Goal: Check status: Check status

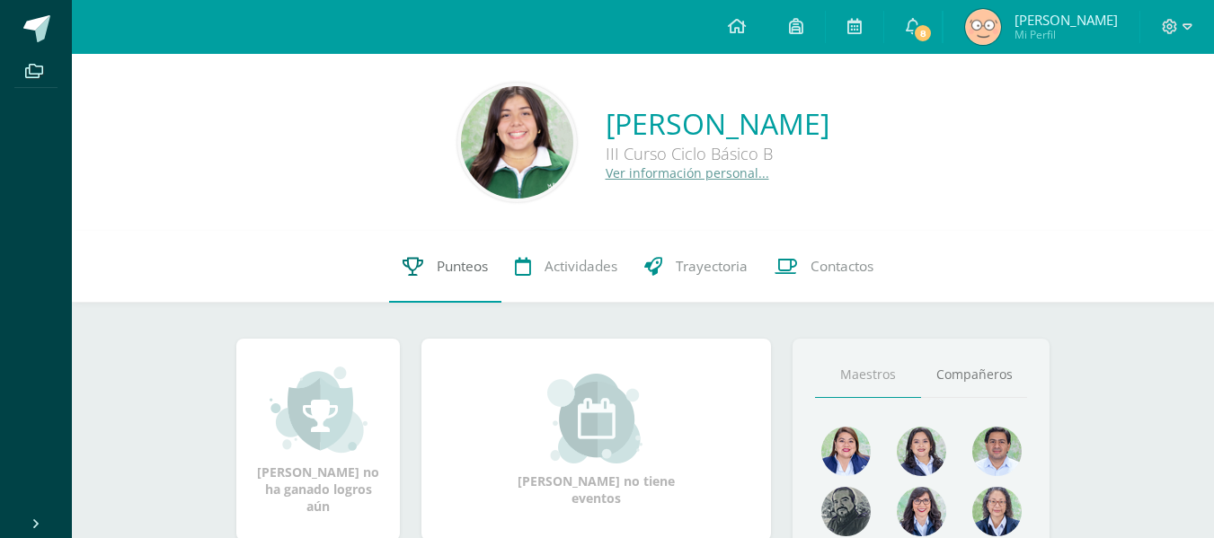
click at [482, 282] on link "Punteos" at bounding box center [445, 267] width 112 height 72
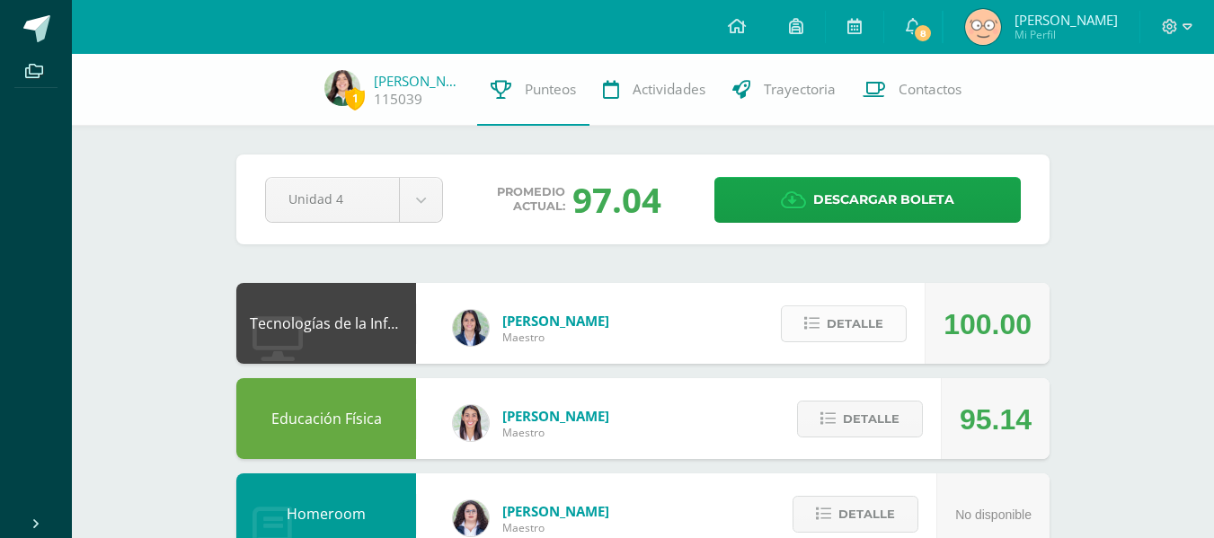
click at [819, 341] on button "Detalle" at bounding box center [844, 324] width 126 height 37
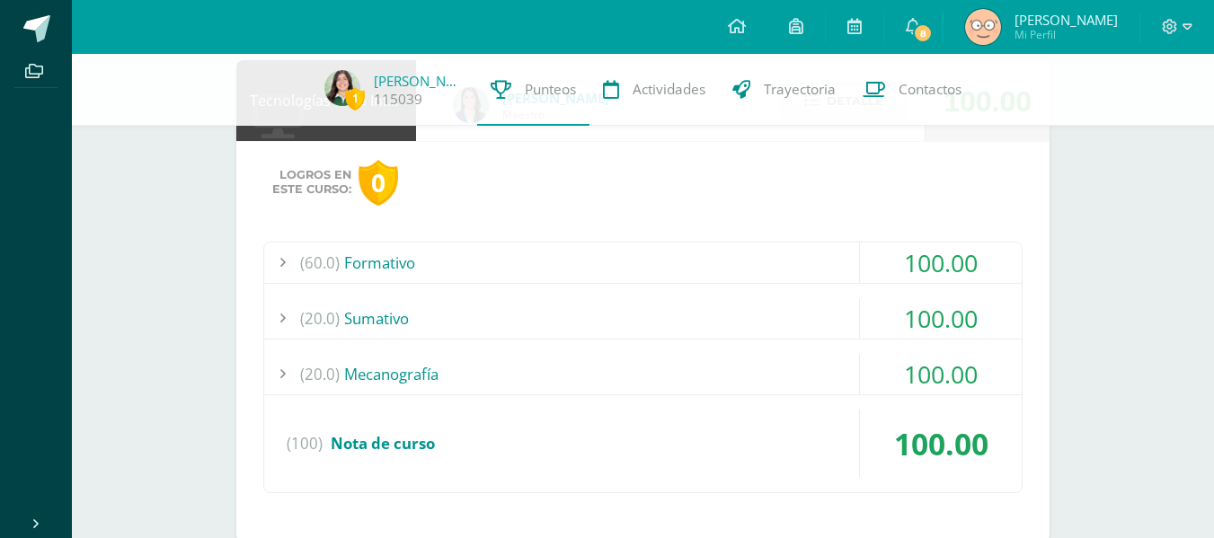
scroll to position [235, 0]
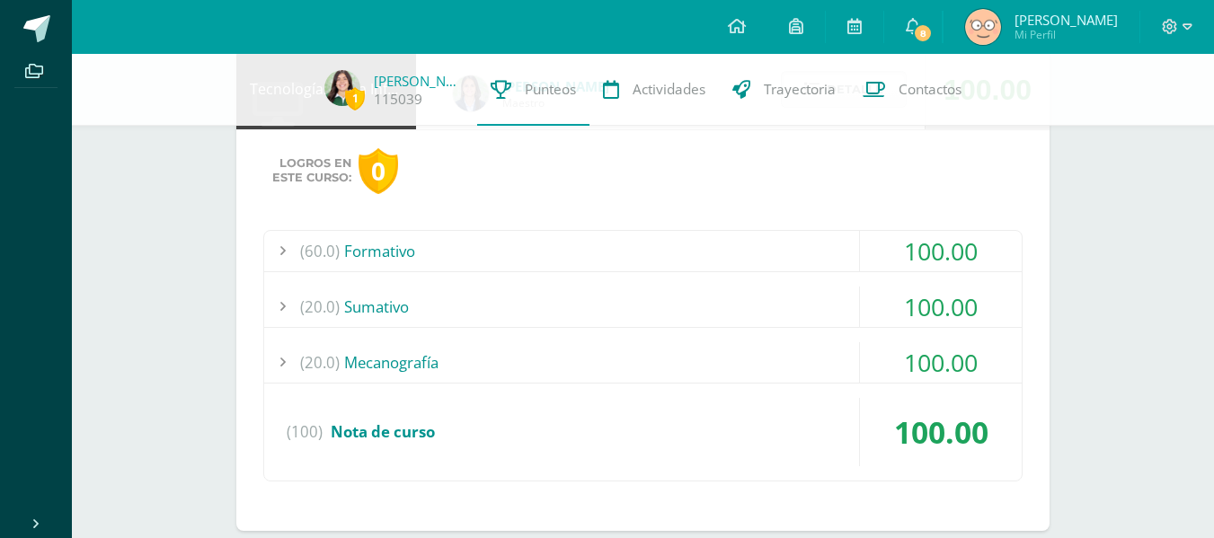
click at [638, 293] on div "(20.0) Sumativo" at bounding box center [643, 307] width 758 height 40
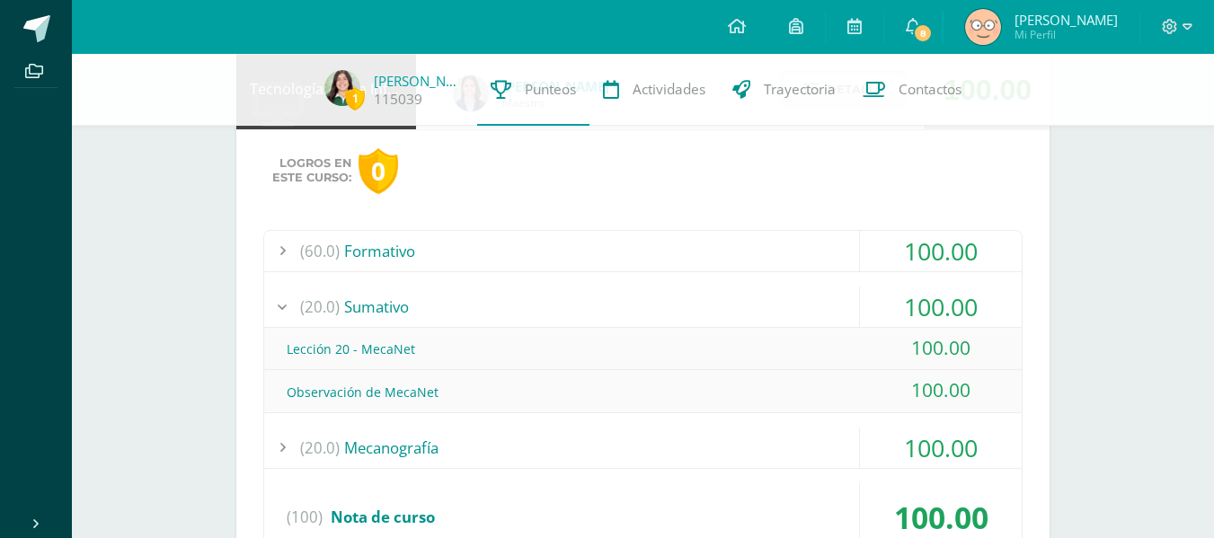
click at [637, 299] on div "(20.0) Sumativo" at bounding box center [643, 307] width 758 height 40
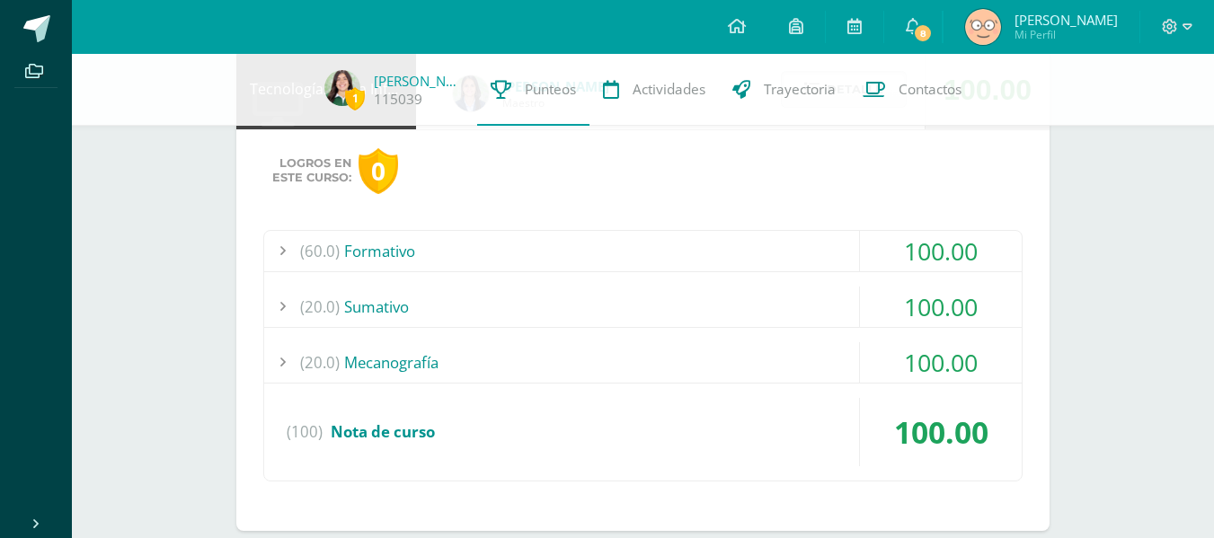
click at [637, 299] on div "(20.0) Sumativo" at bounding box center [643, 307] width 758 height 40
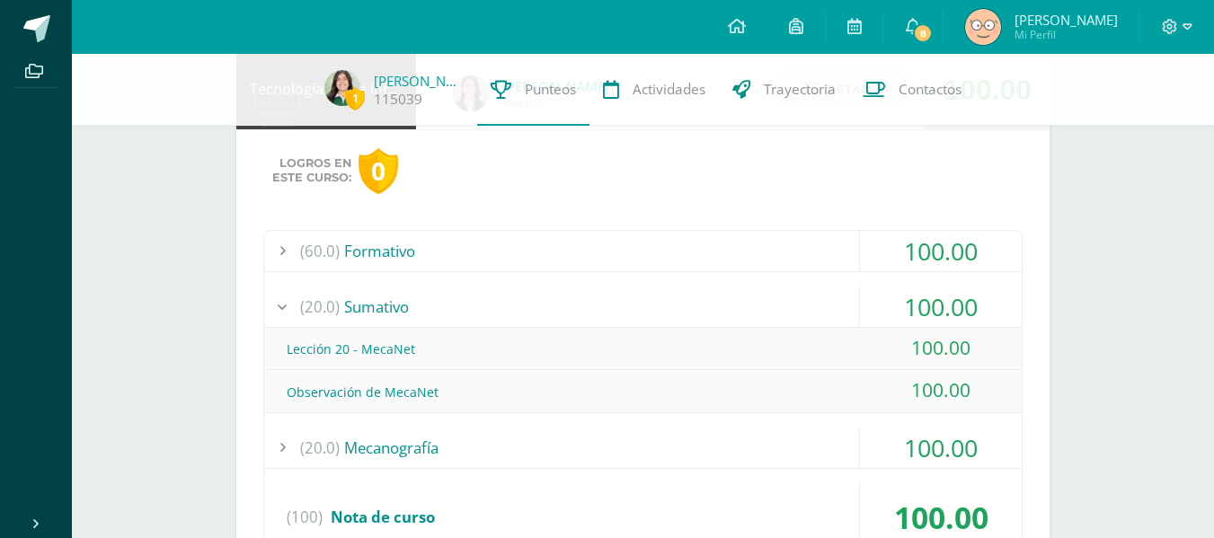
click at [637, 299] on div "(20.0) Sumativo" at bounding box center [643, 307] width 758 height 40
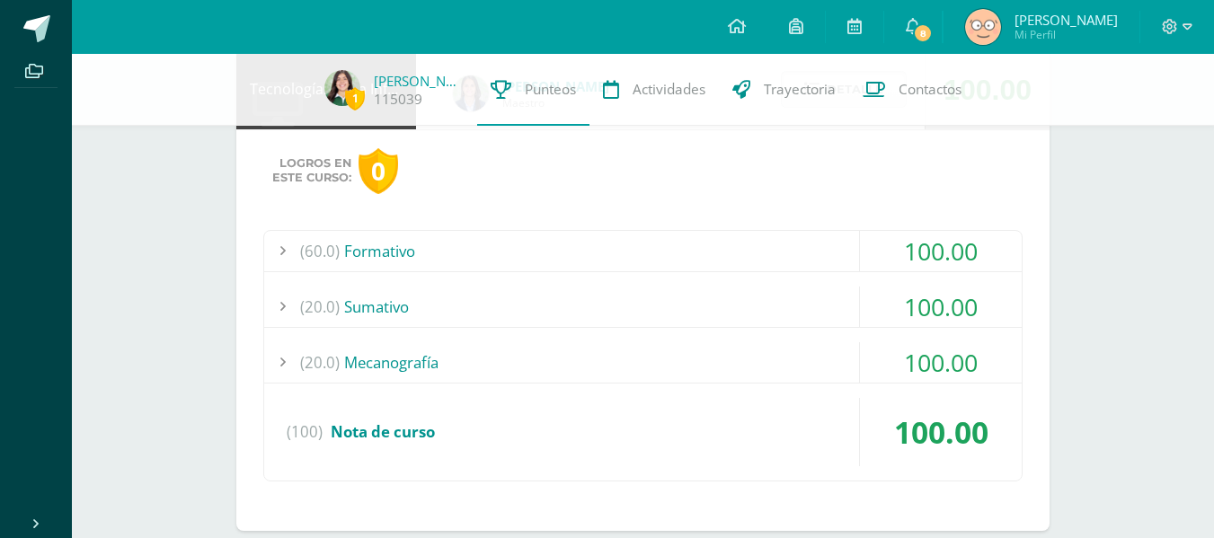
click at [618, 251] on div "(60.0) Formativo" at bounding box center [643, 251] width 758 height 40
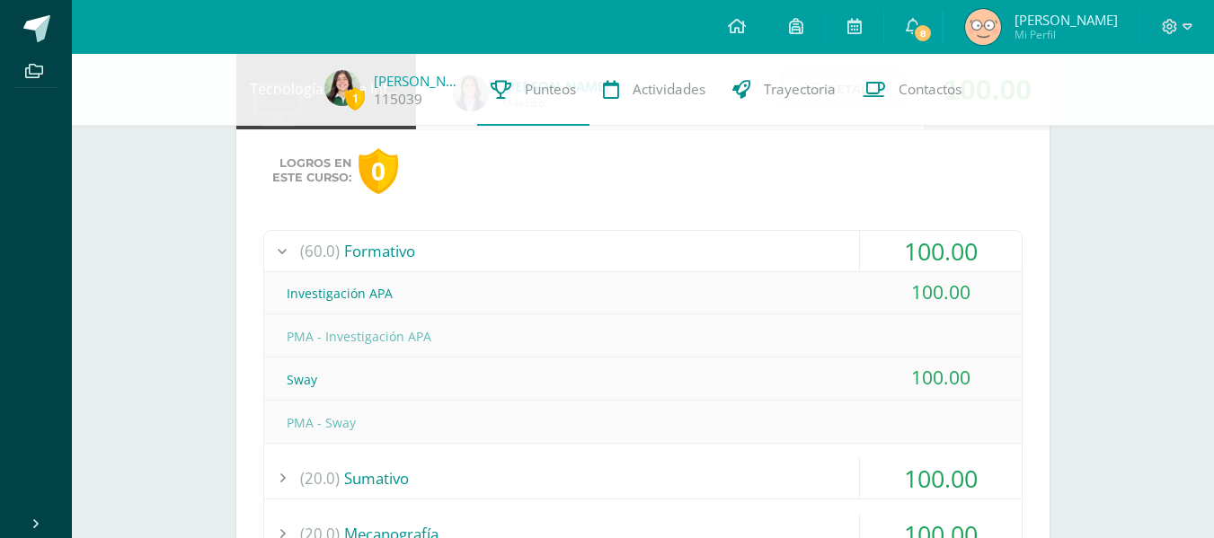
click at [616, 255] on div "(60.0) Formativo" at bounding box center [643, 251] width 758 height 40
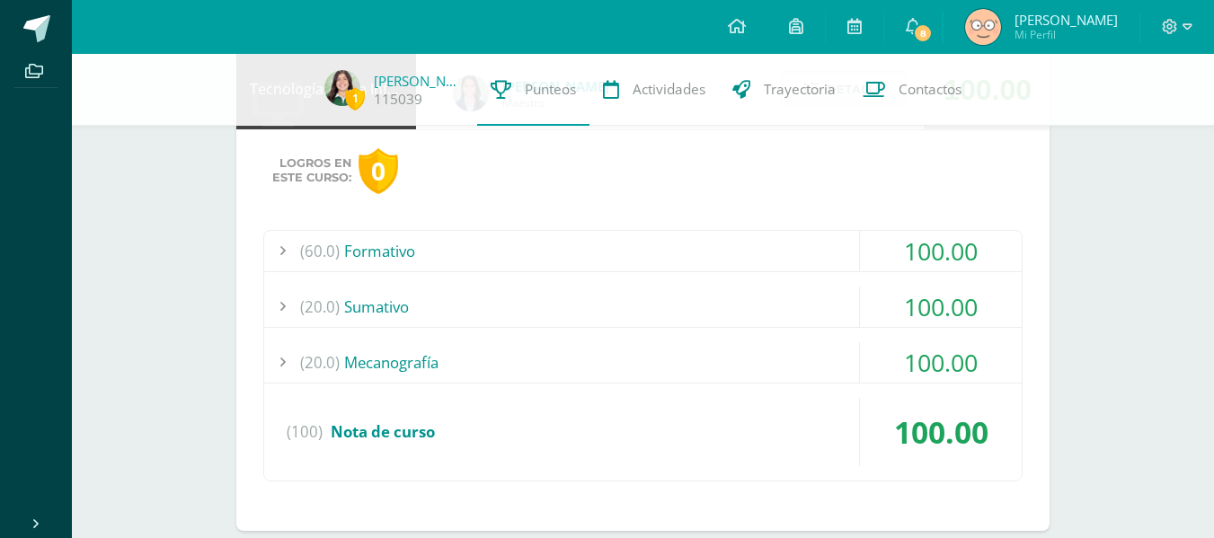
scroll to position [0, 0]
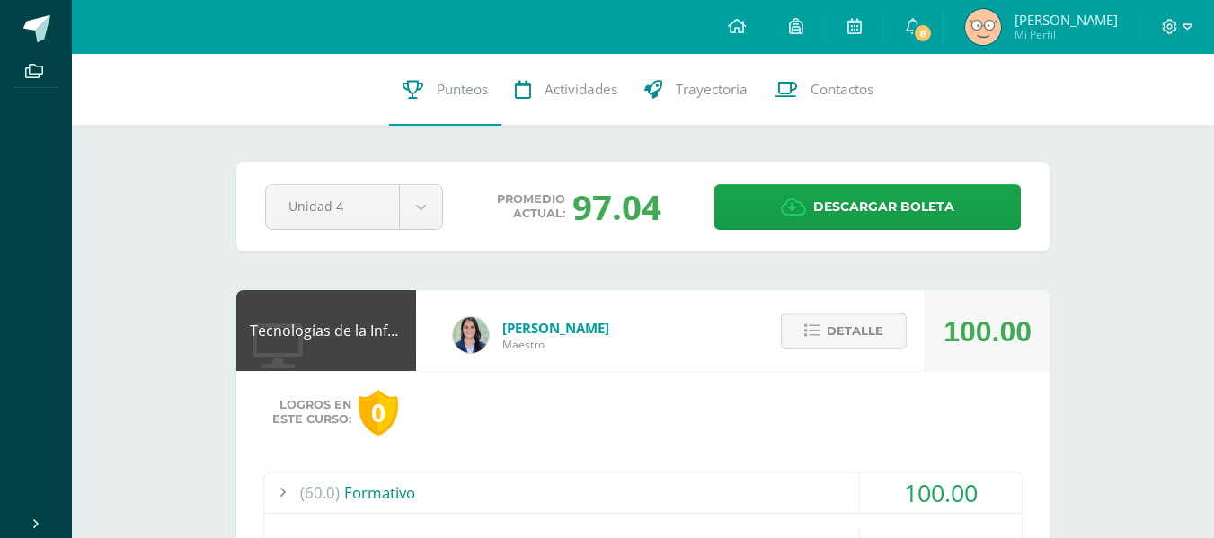
click at [868, 340] on span "Detalle" at bounding box center [855, 331] width 57 height 33
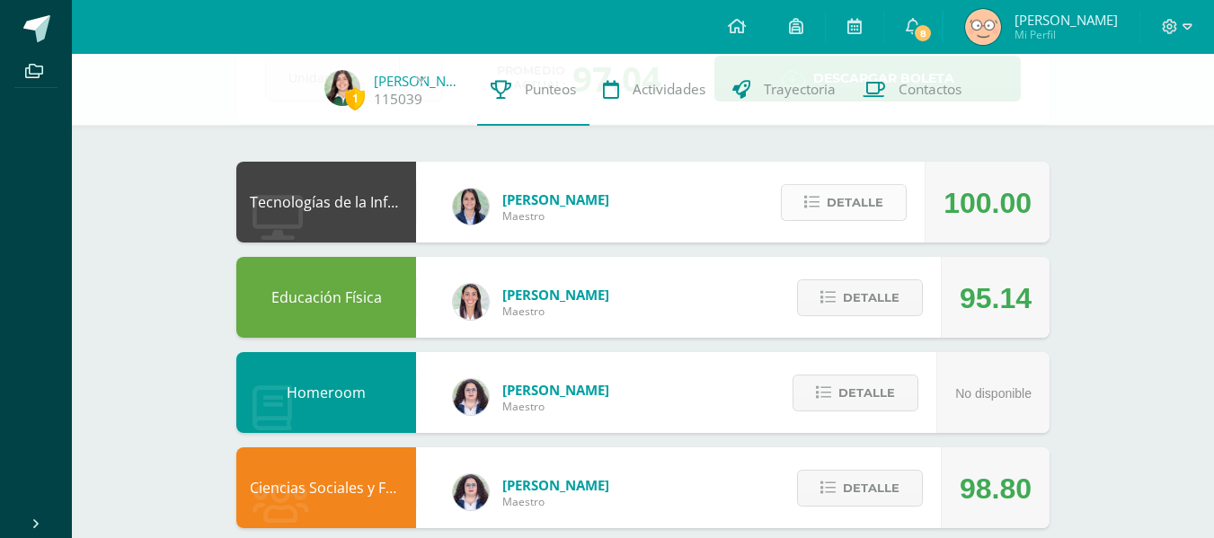
scroll to position [173, 0]
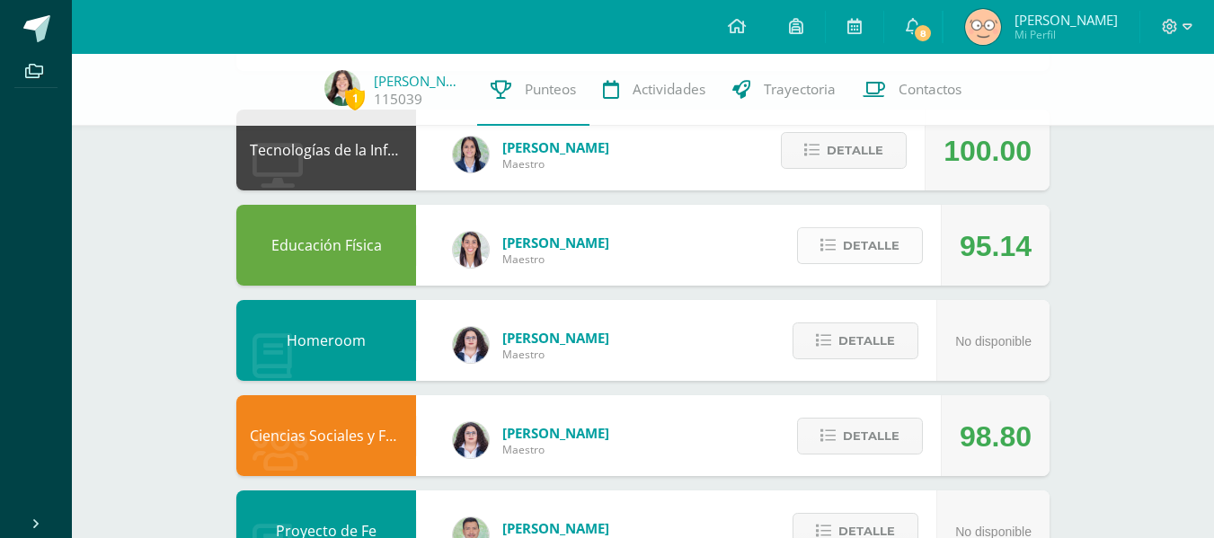
click at [860, 232] on span "Detalle" at bounding box center [871, 245] width 57 height 33
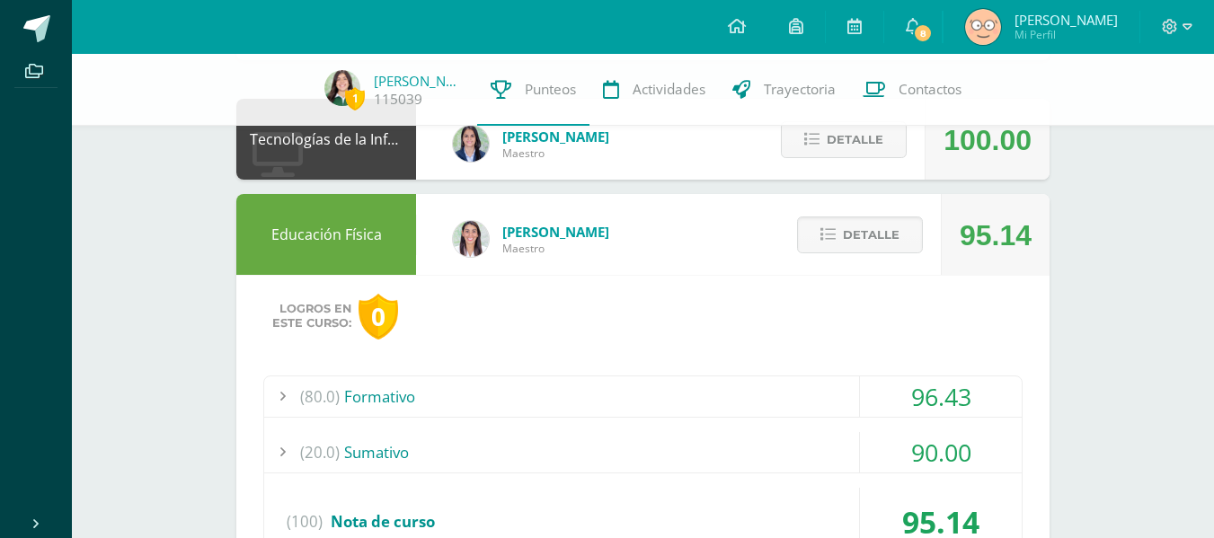
scroll to position [180, 0]
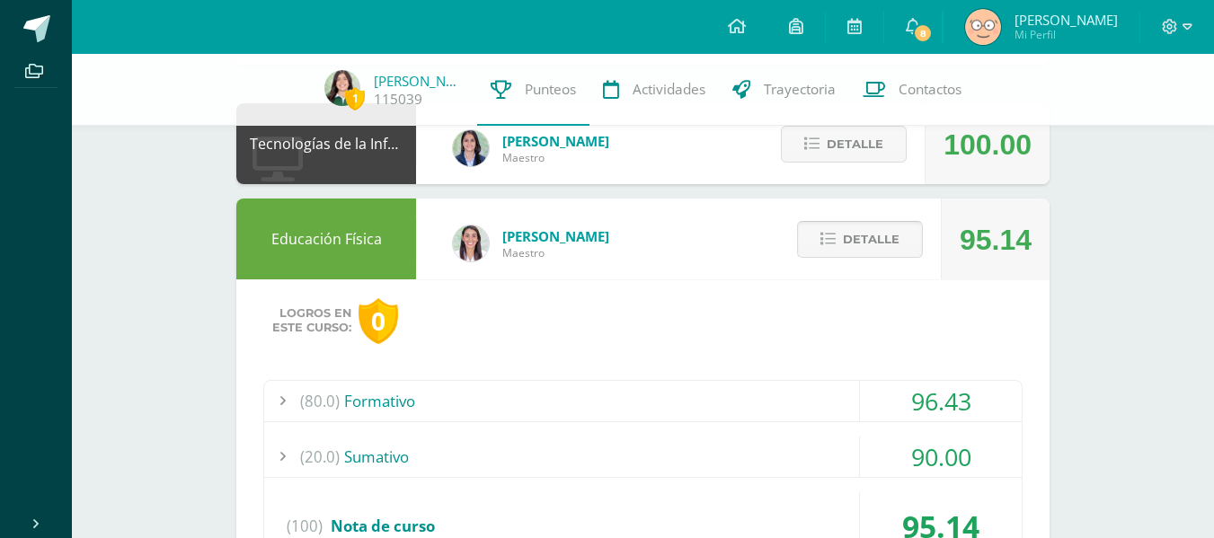
click at [863, 235] on span "Detalle" at bounding box center [871, 239] width 57 height 33
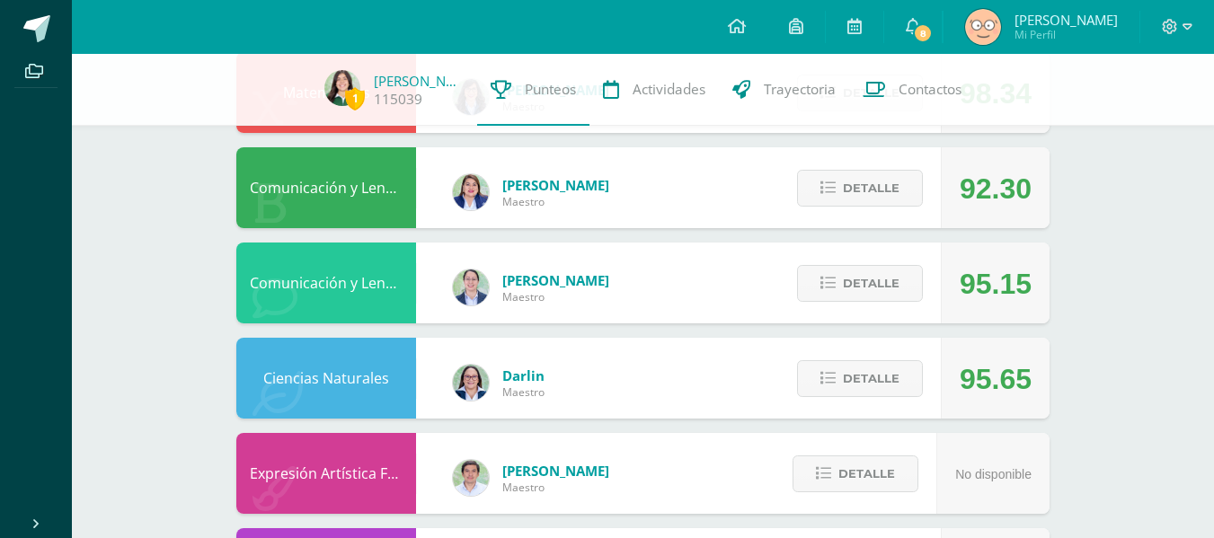
scroll to position [803, 0]
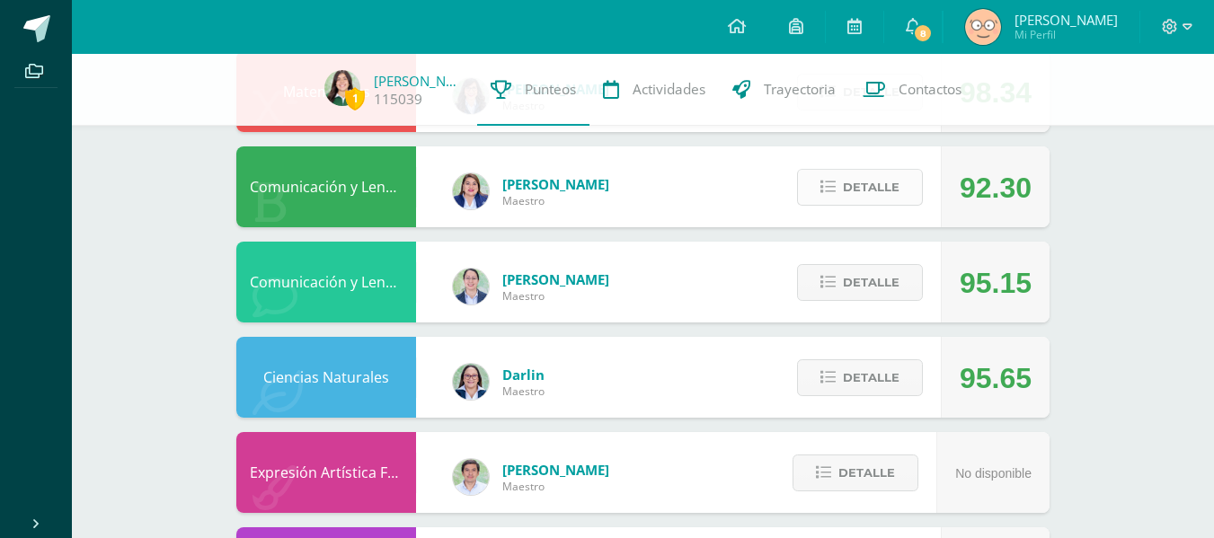
click at [865, 181] on span "Detalle" at bounding box center [871, 187] width 57 height 33
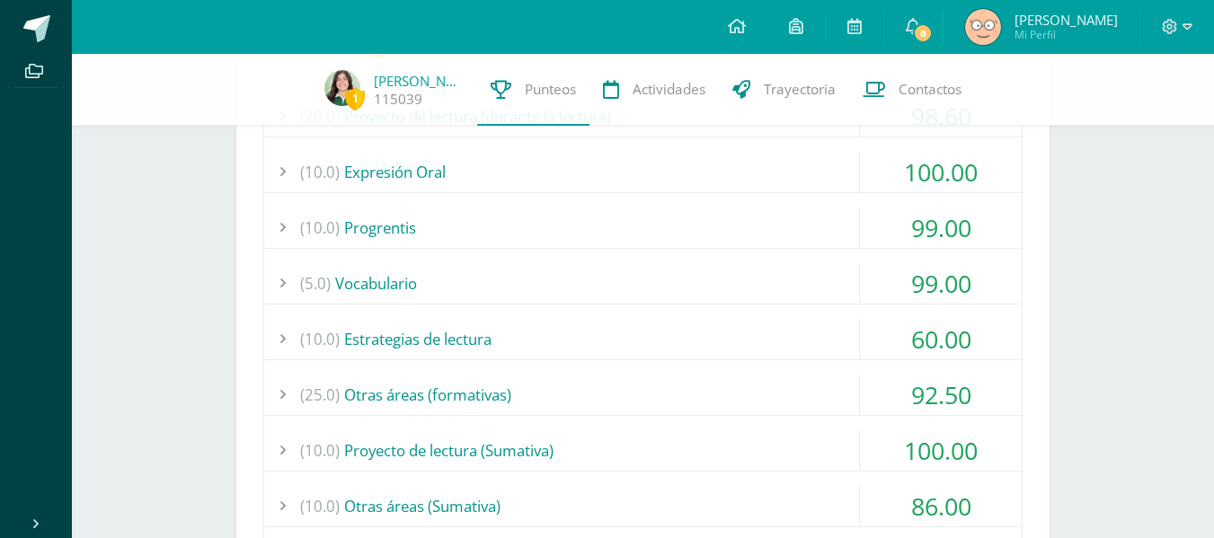
scroll to position [1038, 0]
click at [831, 321] on div "(10.0) Estrategias de lectura" at bounding box center [643, 337] width 758 height 40
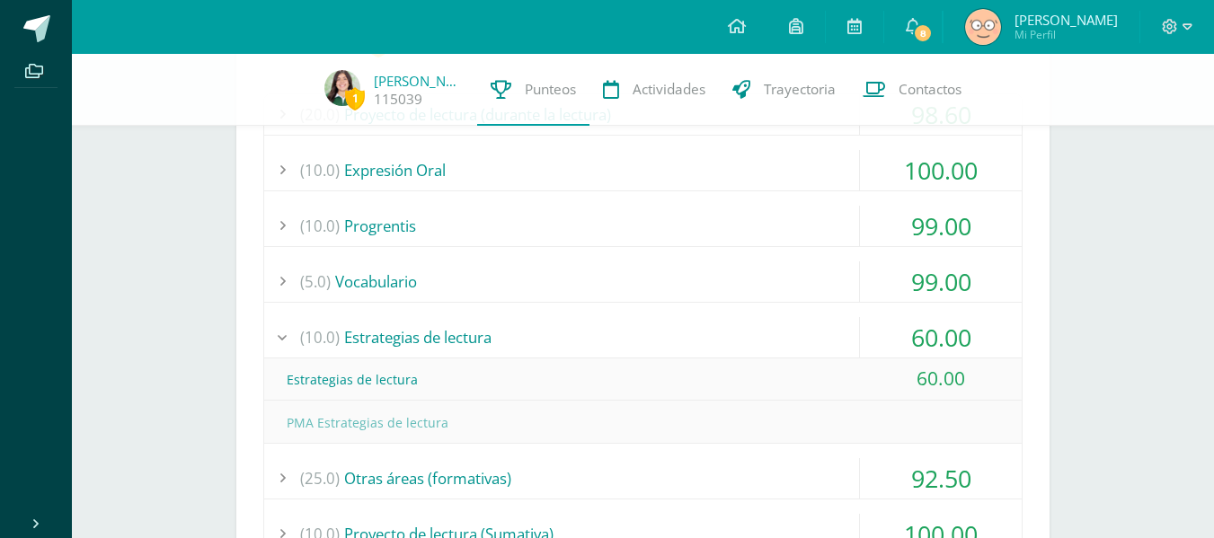
click at [833, 327] on div "(10.0) Estrategias de lectura" at bounding box center [643, 337] width 758 height 40
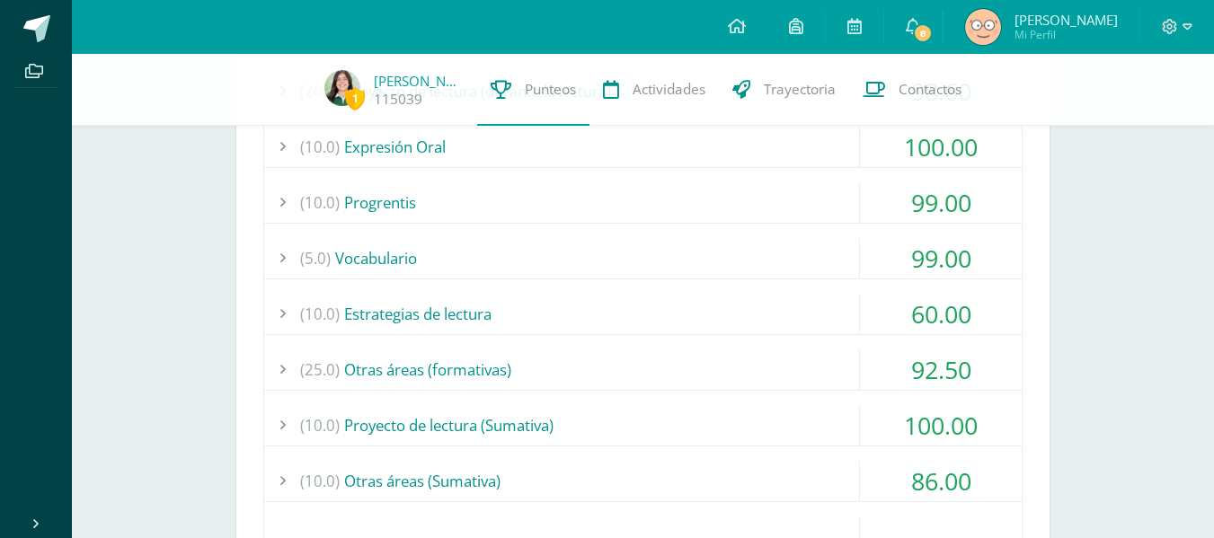
scroll to position [1123, 0]
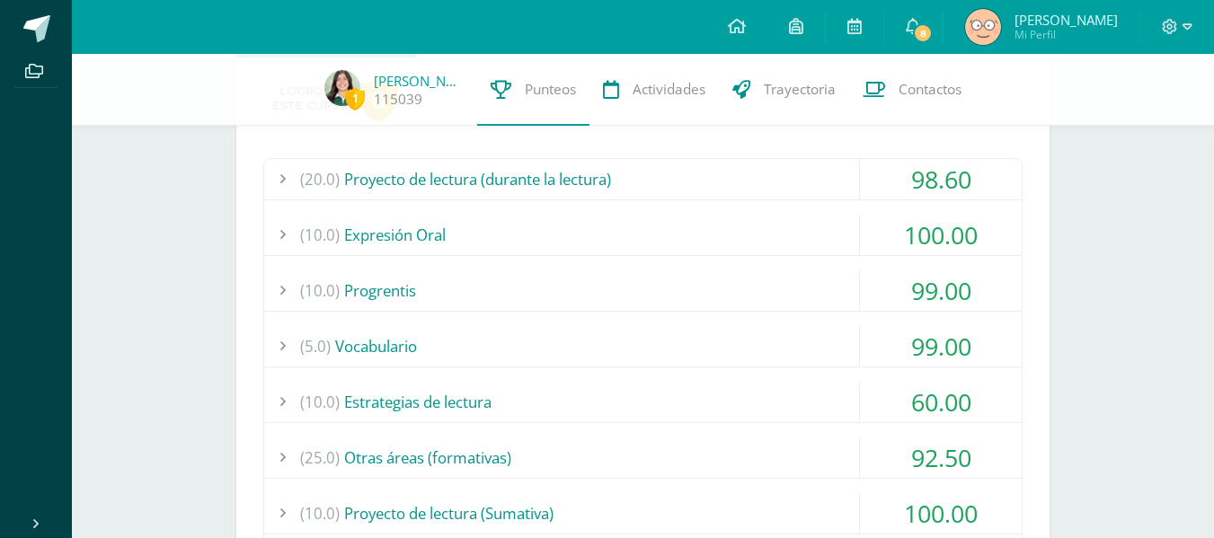
click at [776, 261] on div "(20.0) Proyecto de lectura (durante la lectura) 98.60 Actividad No. 1 95.00" at bounding box center [642, 423] width 759 height 530
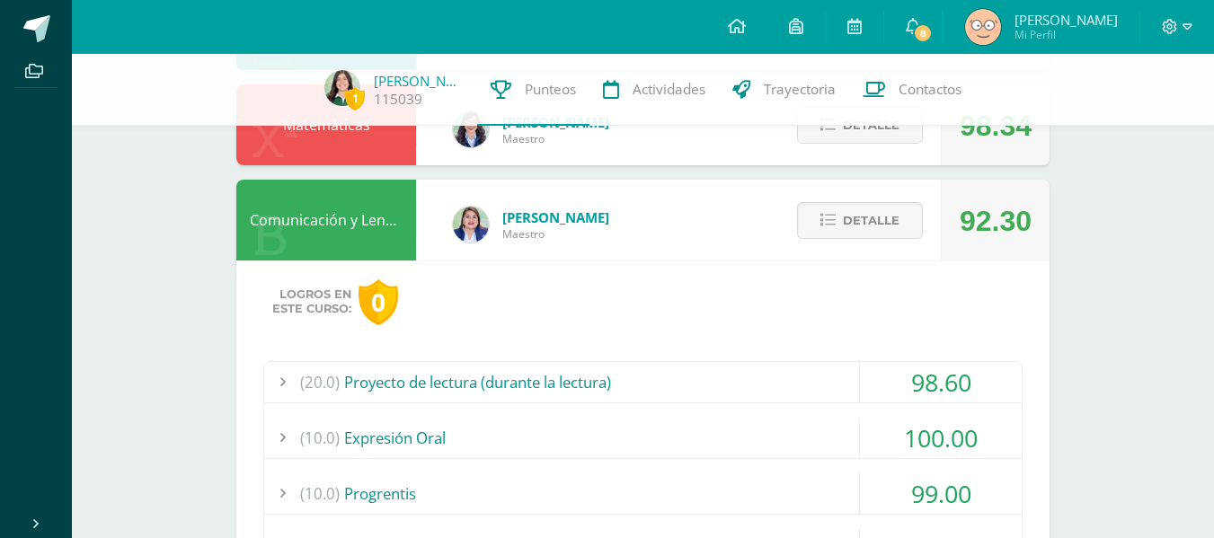
scroll to position [769, 0]
click at [847, 249] on div "Detalle" at bounding box center [855, 221] width 171 height 81
click at [847, 236] on span "Detalle" at bounding box center [871, 221] width 57 height 33
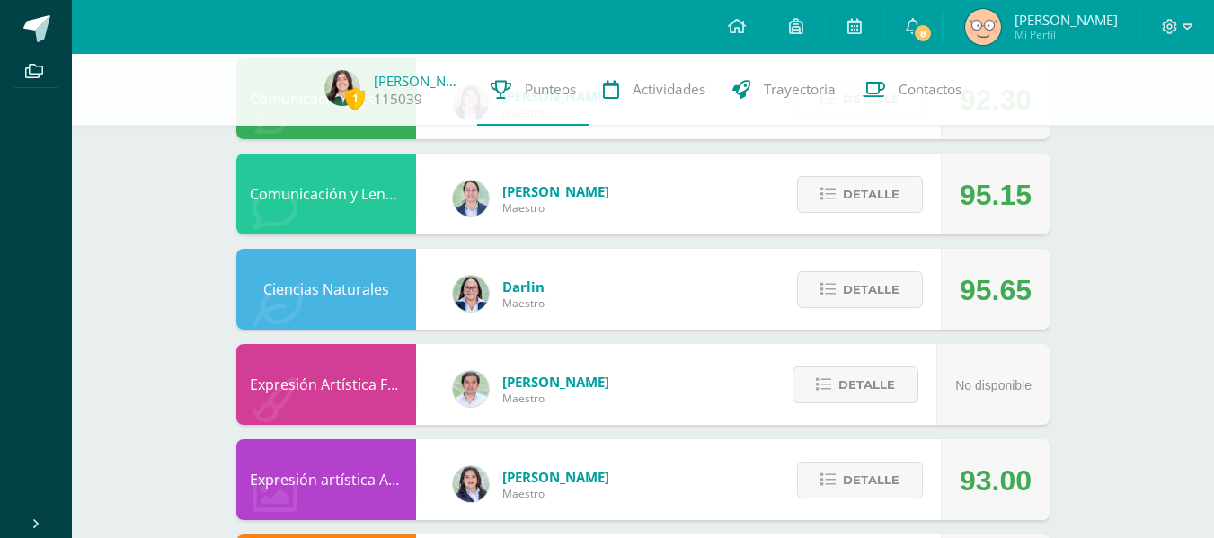
scroll to position [894, 0]
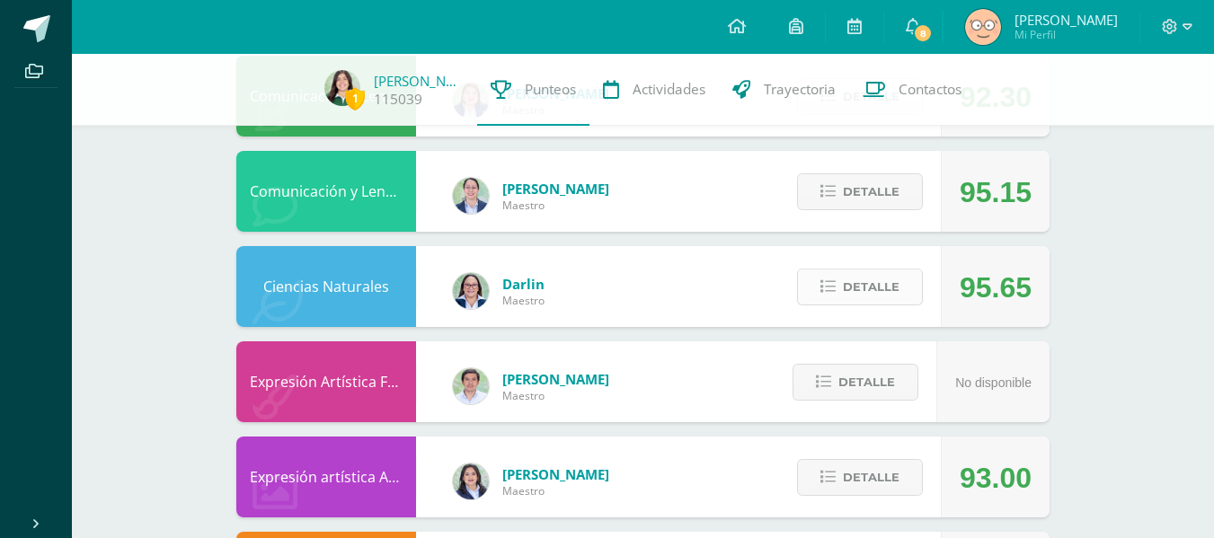
click at [873, 281] on span "Detalle" at bounding box center [871, 287] width 57 height 33
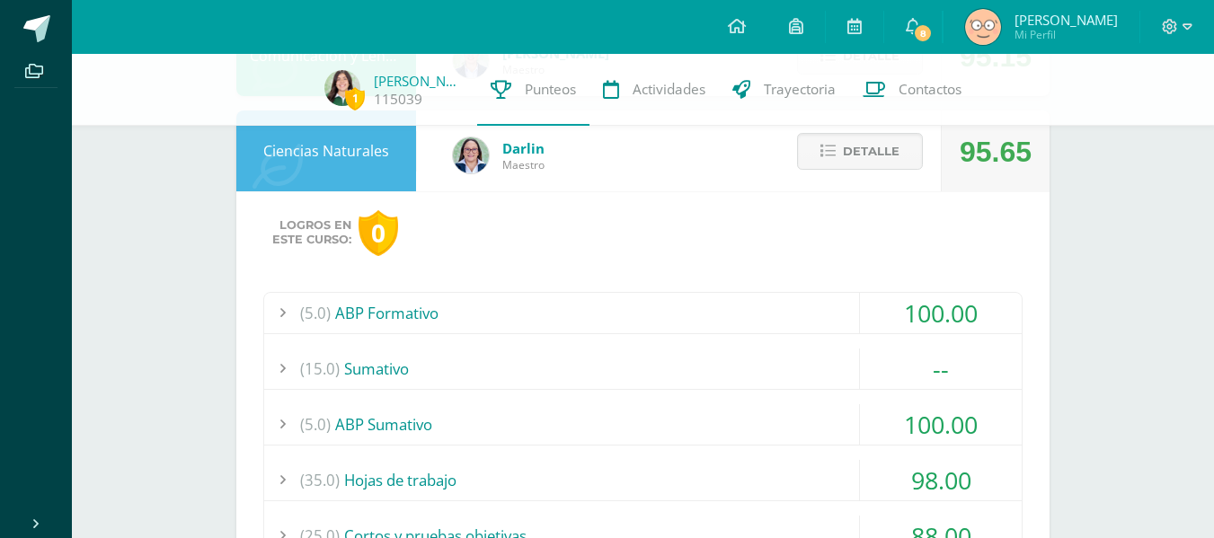
scroll to position [1034, 0]
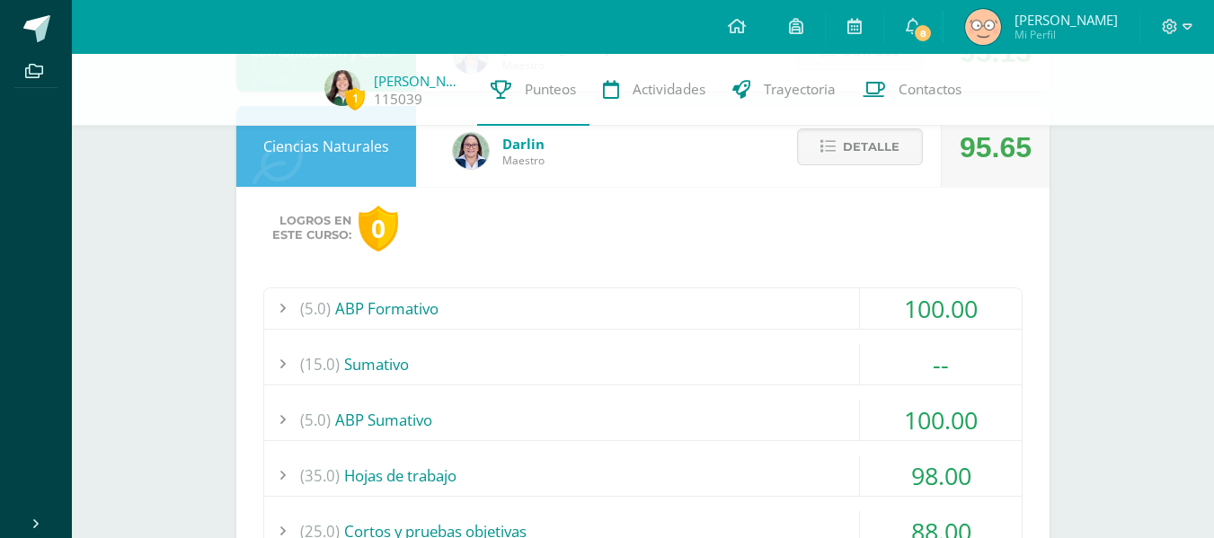
click at [601, 324] on div "(5.0) ABP Formativo" at bounding box center [643, 308] width 758 height 40
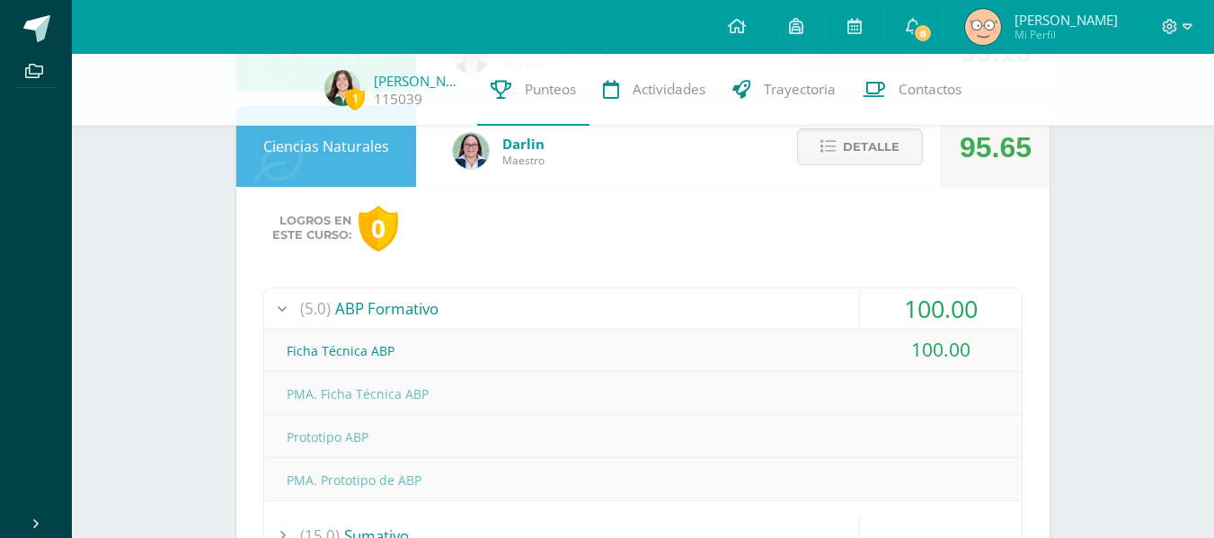
click at [601, 327] on div "(5.0) ABP Formativo" at bounding box center [643, 308] width 758 height 40
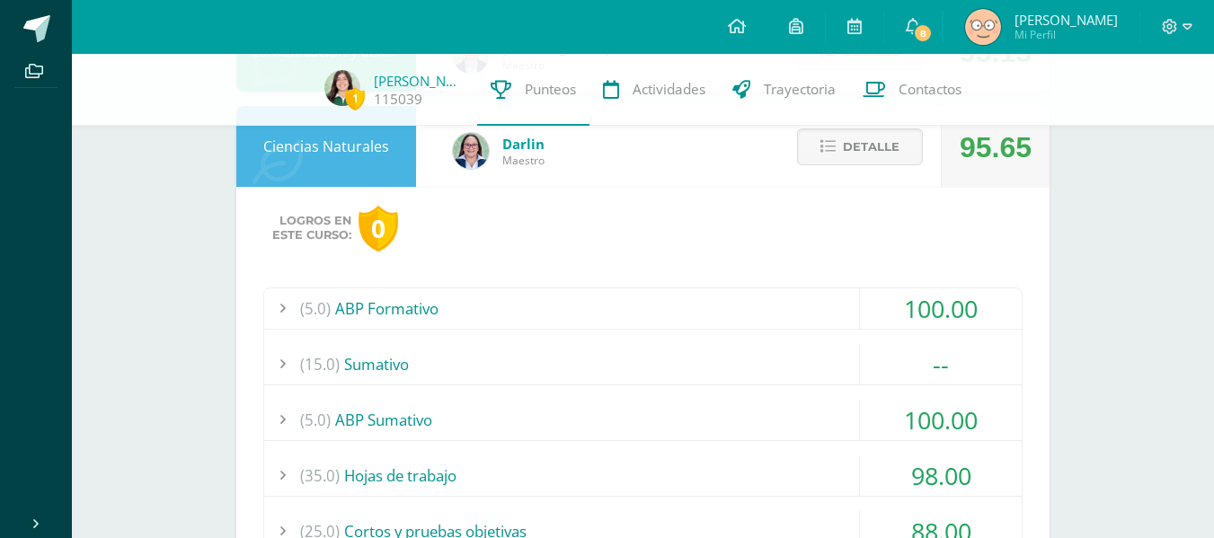
click at [607, 367] on div "(15.0) Sumativo" at bounding box center [643, 364] width 758 height 40
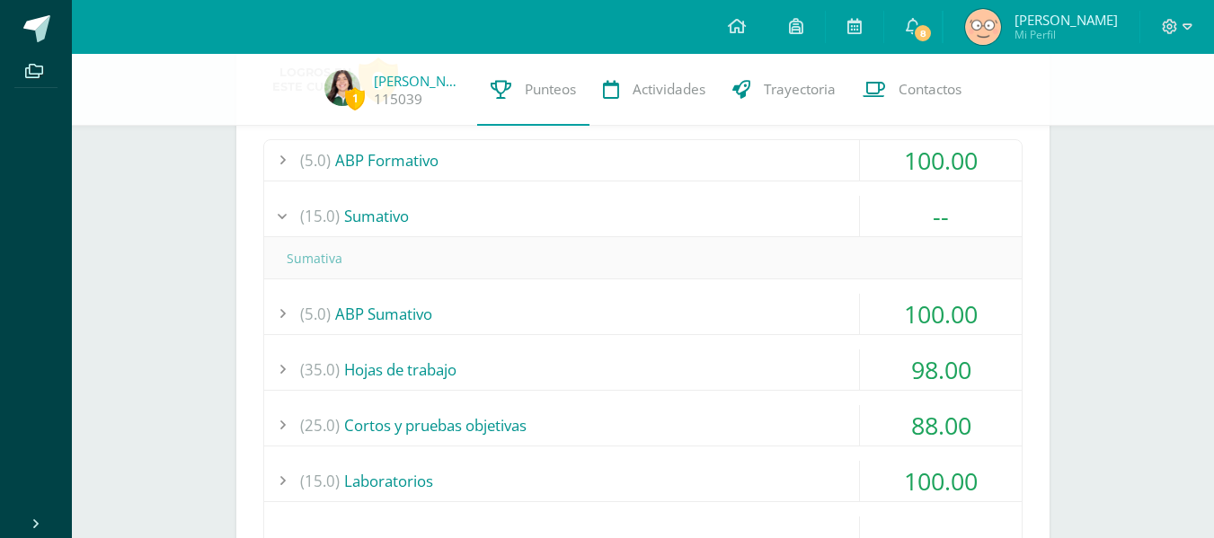
click at [445, 279] on div "Sumativa" at bounding box center [643, 258] width 758 height 40
click at [421, 236] on div "(15.0) Sumativo" at bounding box center [643, 216] width 758 height 40
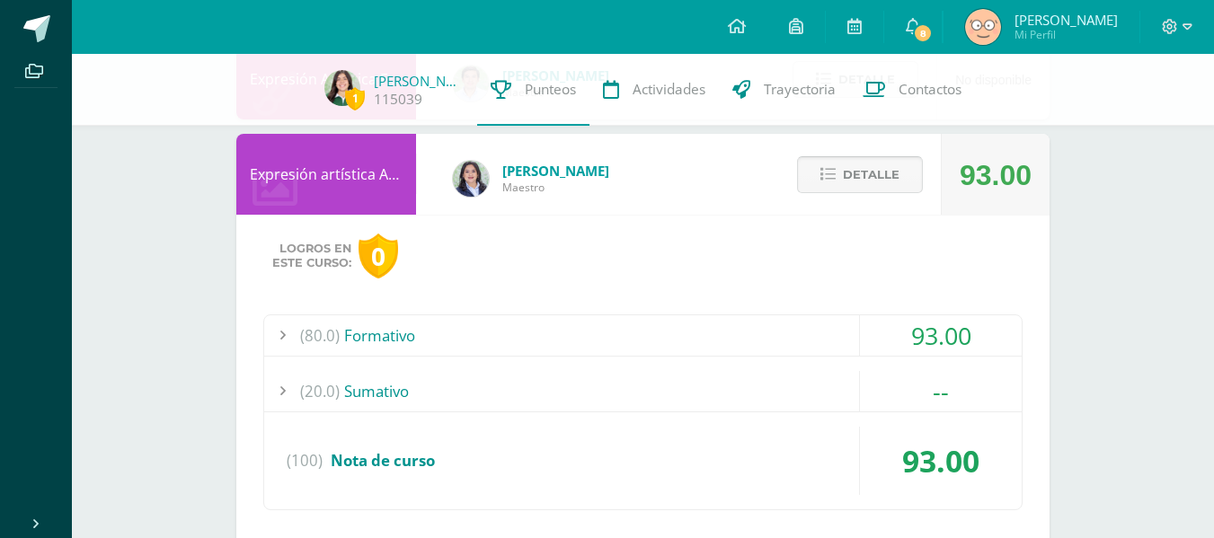
scroll to position [1792, 0]
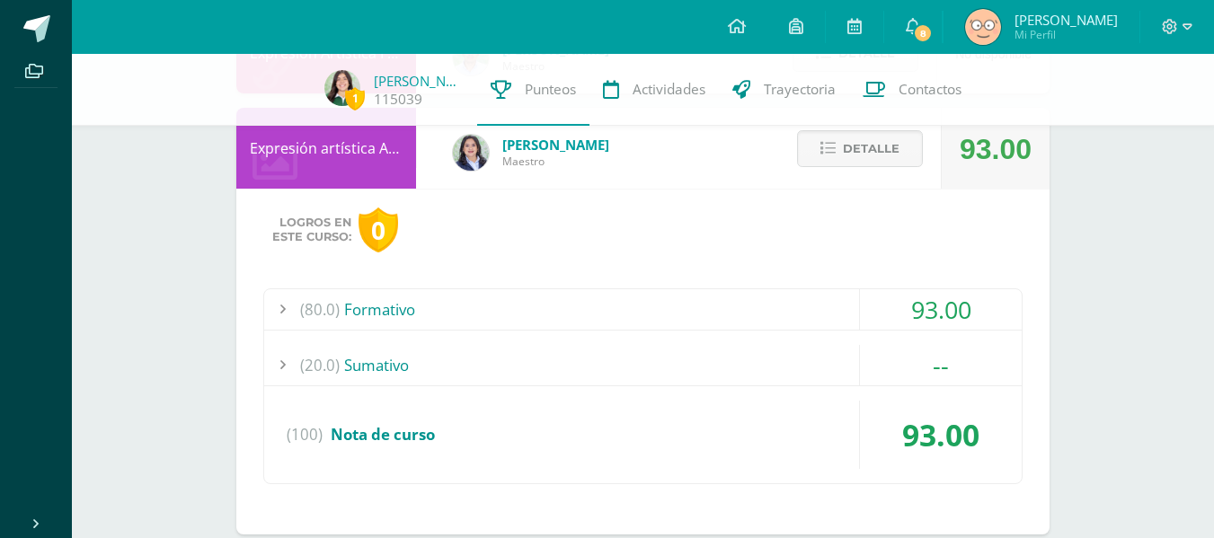
click at [758, 370] on div "(20.0) Sumativo" at bounding box center [643, 365] width 758 height 40
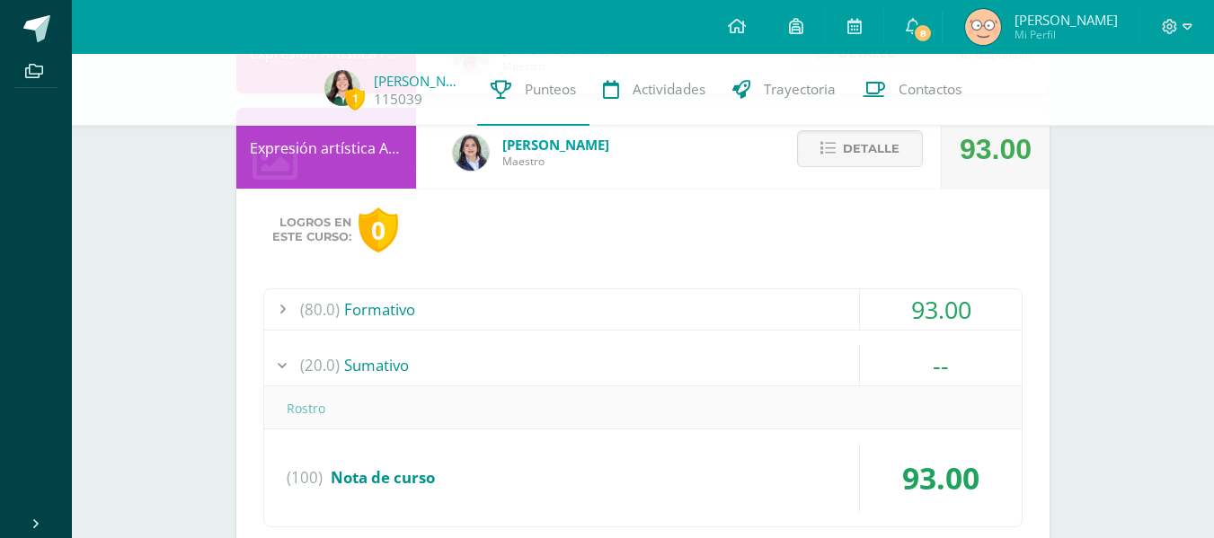
click at [758, 370] on div "(20.0) Sumativo" at bounding box center [643, 365] width 758 height 40
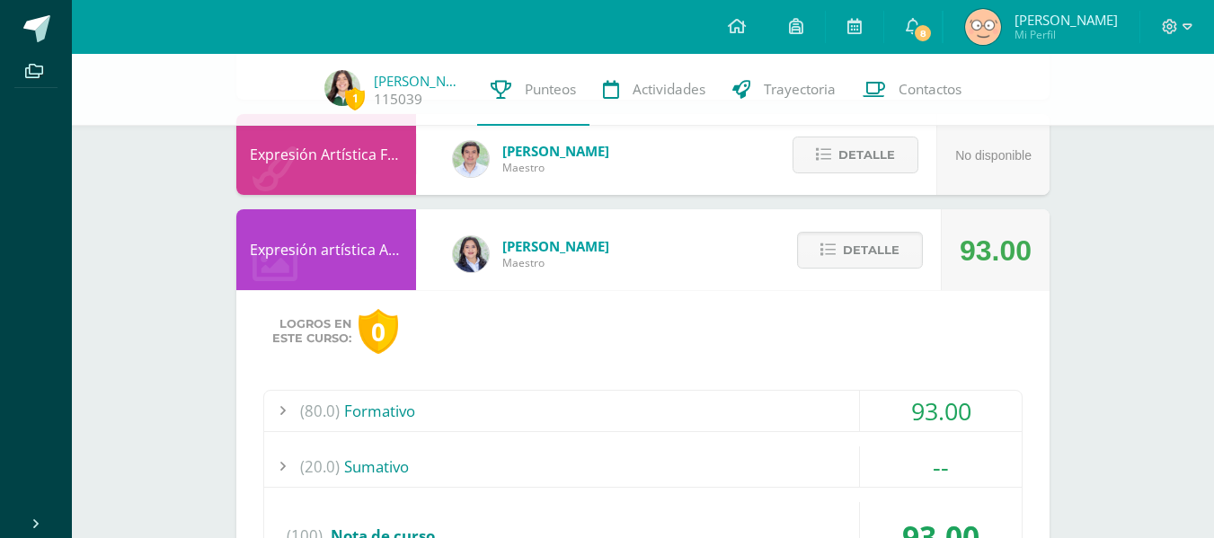
scroll to position [1683, 0]
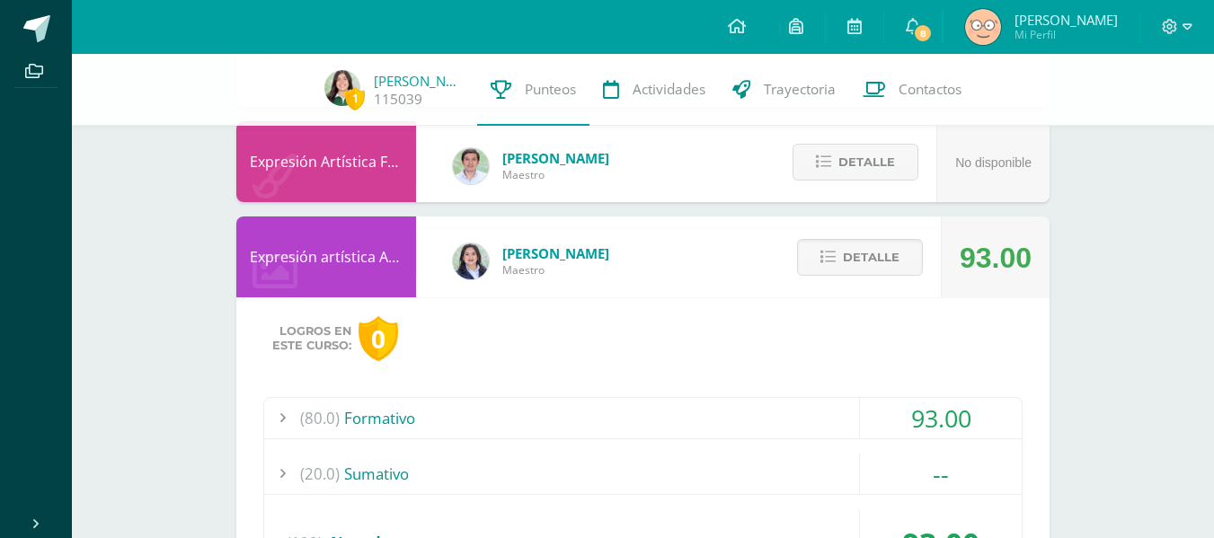
click at [858, 238] on div "Detalle" at bounding box center [855, 257] width 171 height 81
click at [862, 248] on span "Detalle" at bounding box center [871, 257] width 57 height 33
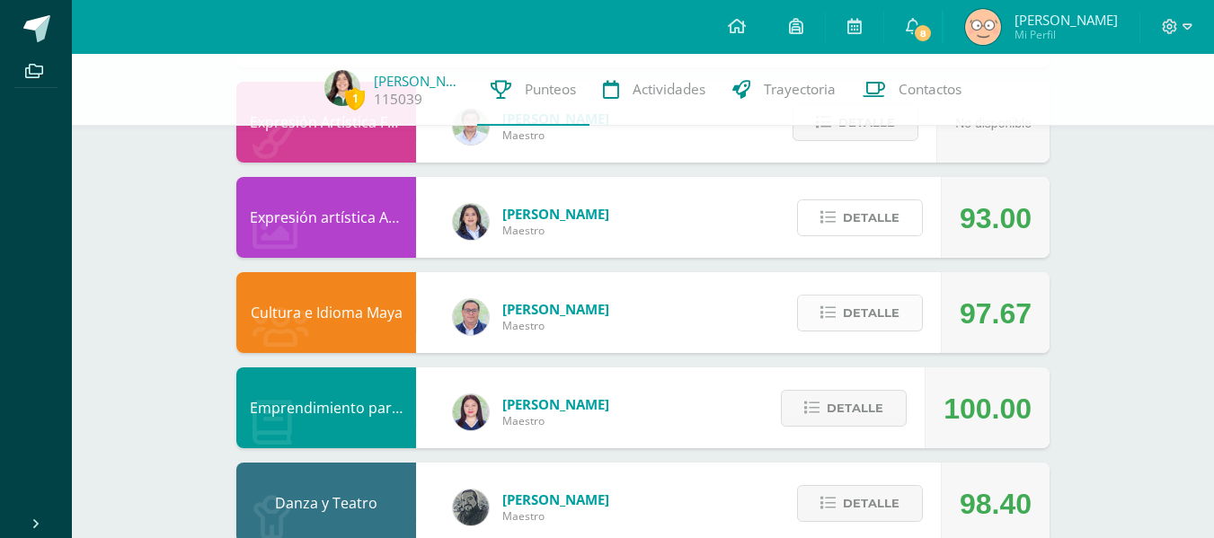
scroll to position [1764, 0]
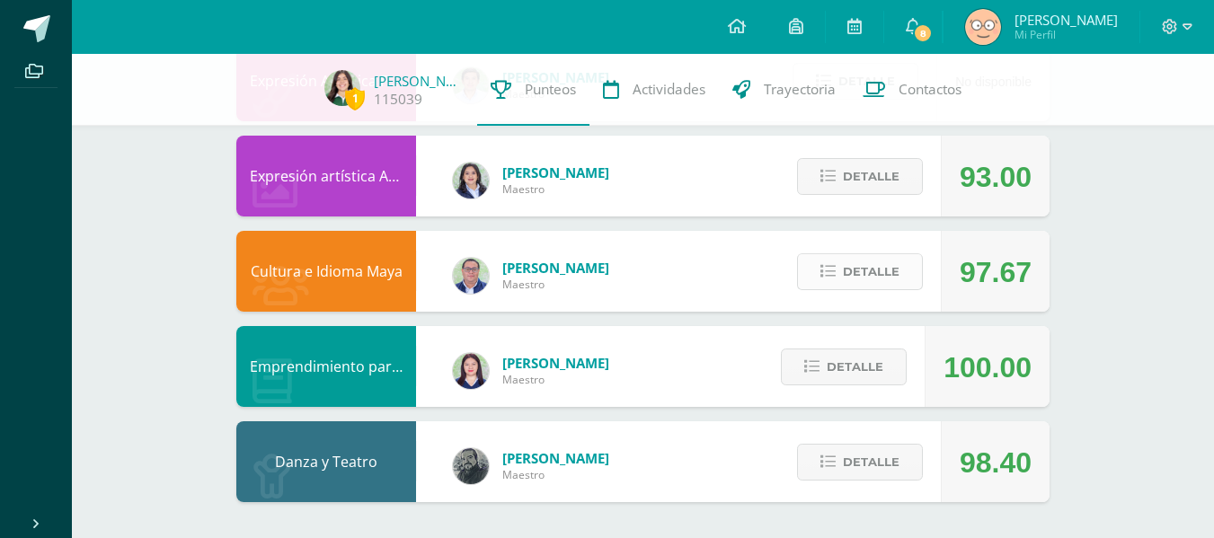
click at [853, 286] on span "Detalle" at bounding box center [871, 271] width 57 height 33
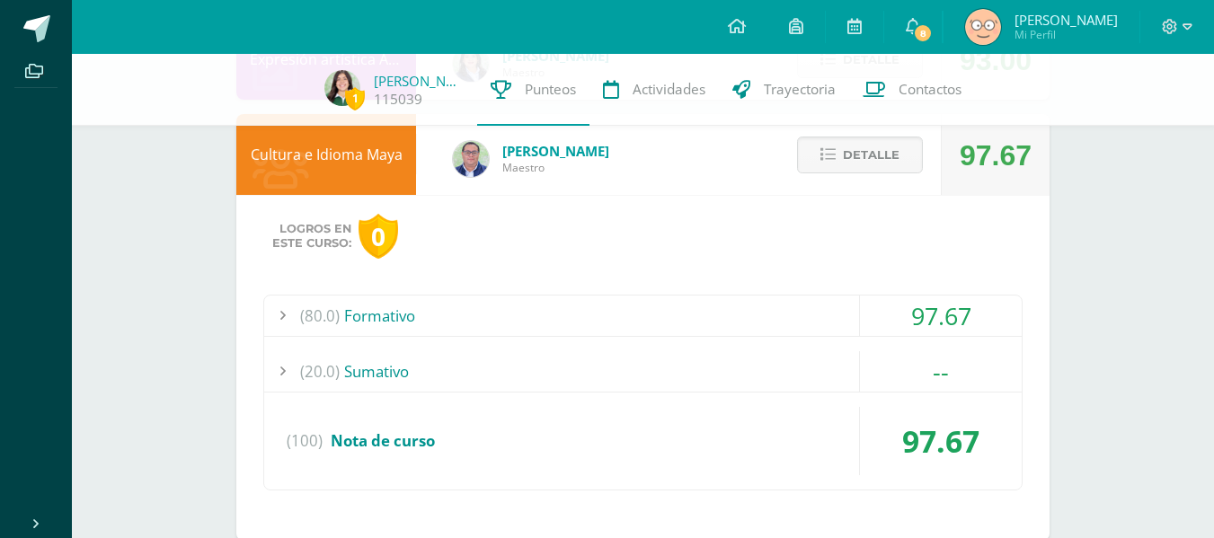
scroll to position [1886, 0]
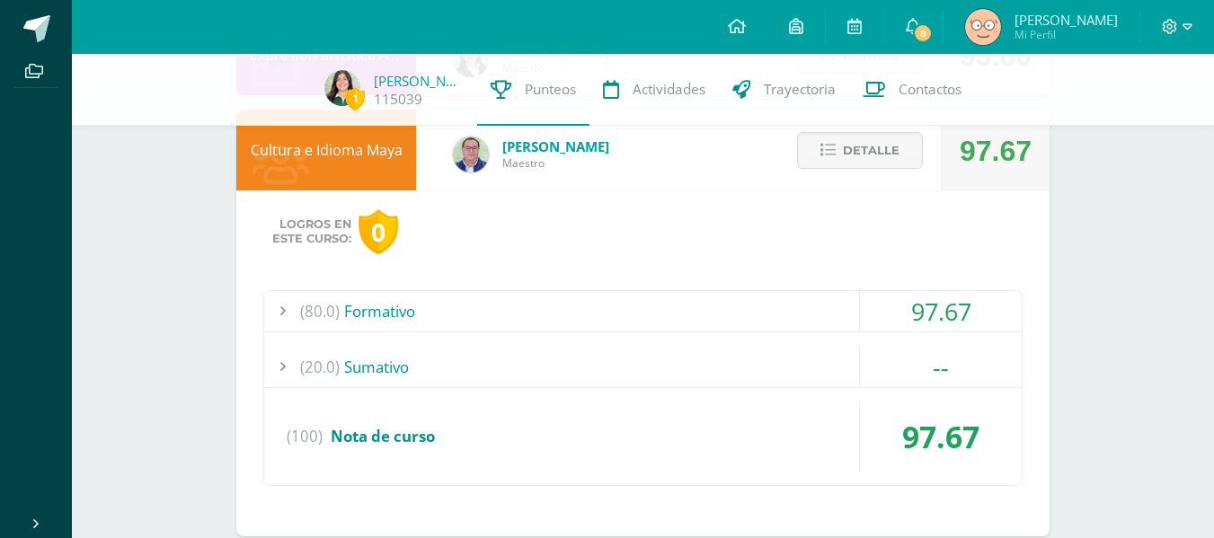
click at [615, 351] on div "(20.0) Sumativo" at bounding box center [643, 367] width 758 height 40
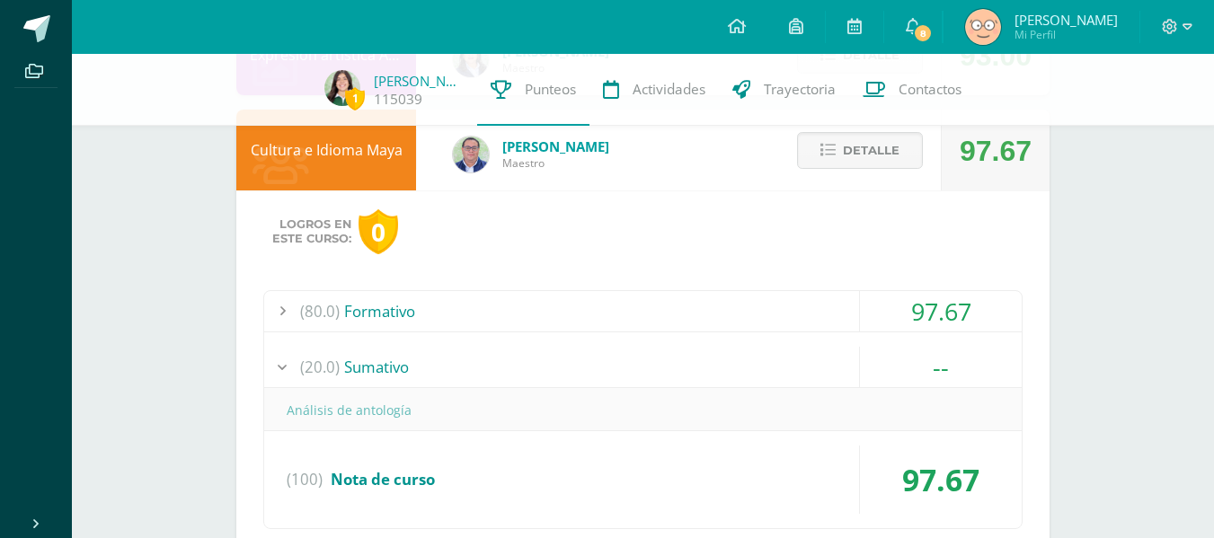
click at [625, 306] on div "(80.0) Formativo" at bounding box center [643, 311] width 758 height 40
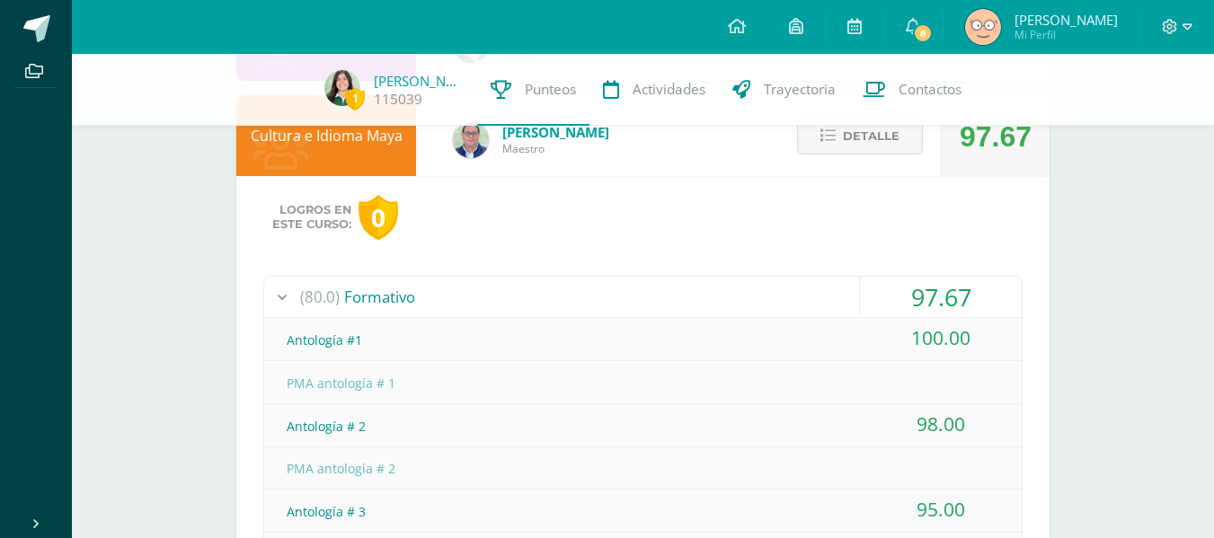
scroll to position [1899, 0]
click at [557, 289] on div "(80.0) Formativo" at bounding box center [643, 298] width 758 height 40
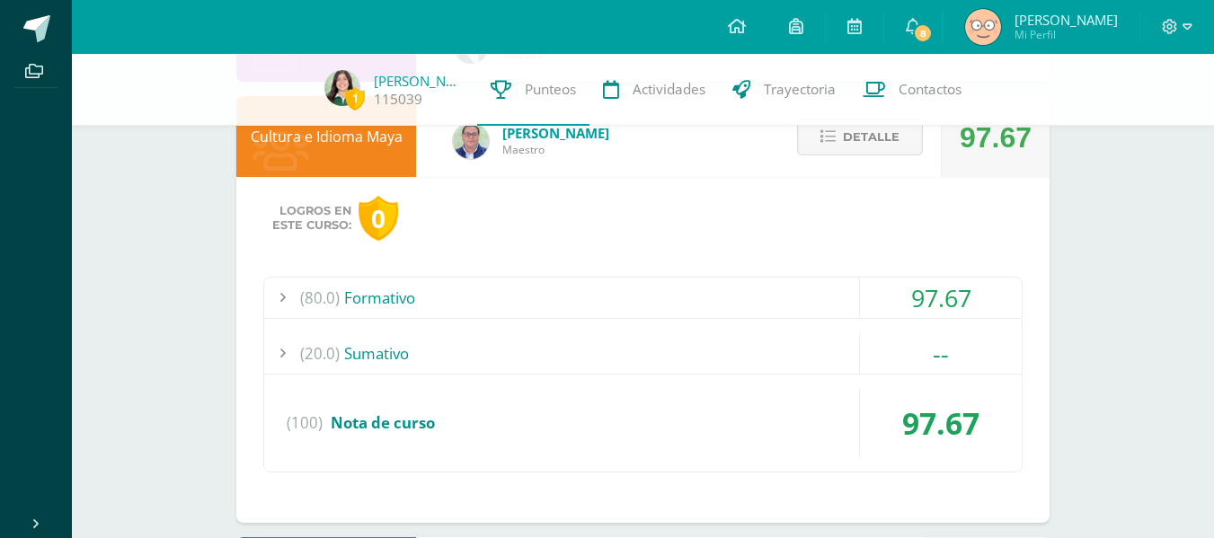
click at [832, 154] on button "Detalle" at bounding box center [860, 137] width 126 height 37
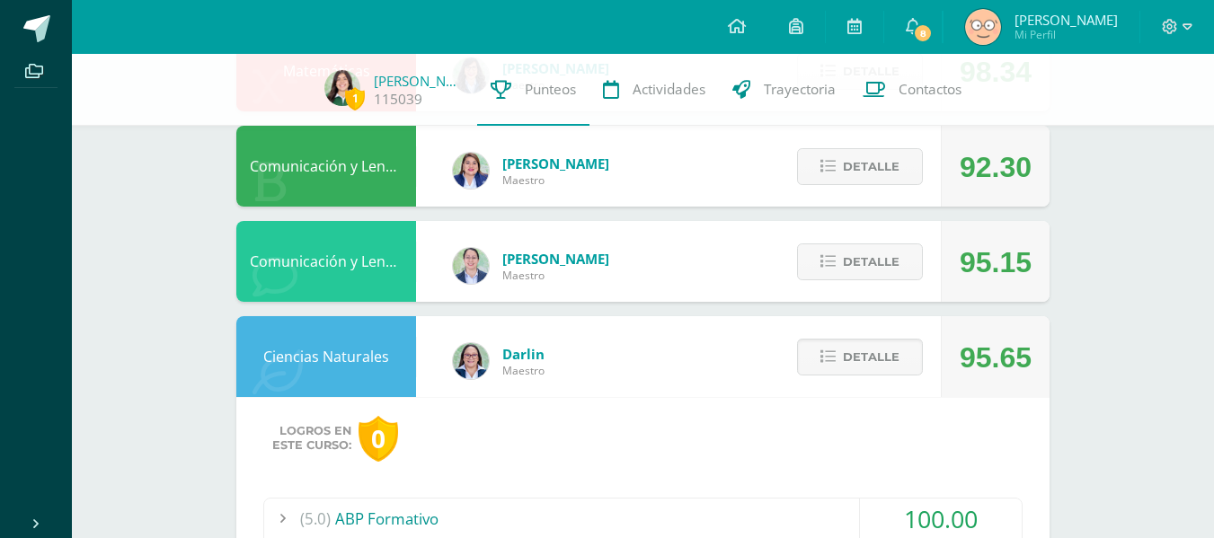
scroll to position [823, 0]
click at [865, 368] on span "Detalle" at bounding box center [871, 358] width 57 height 33
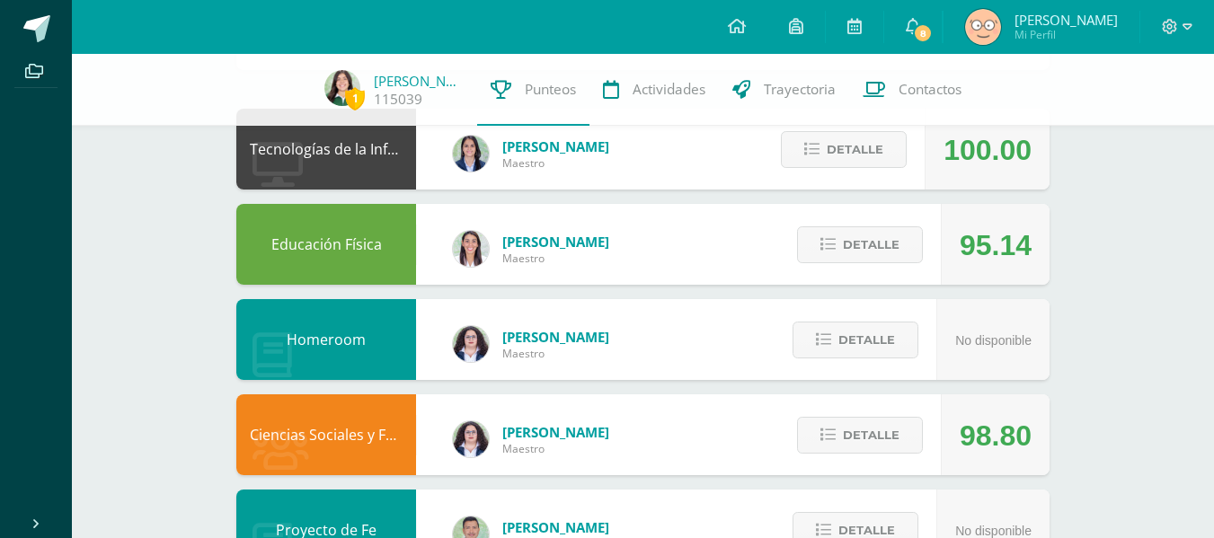
scroll to position [0, 0]
